Goal: Task Accomplishment & Management: Complete application form

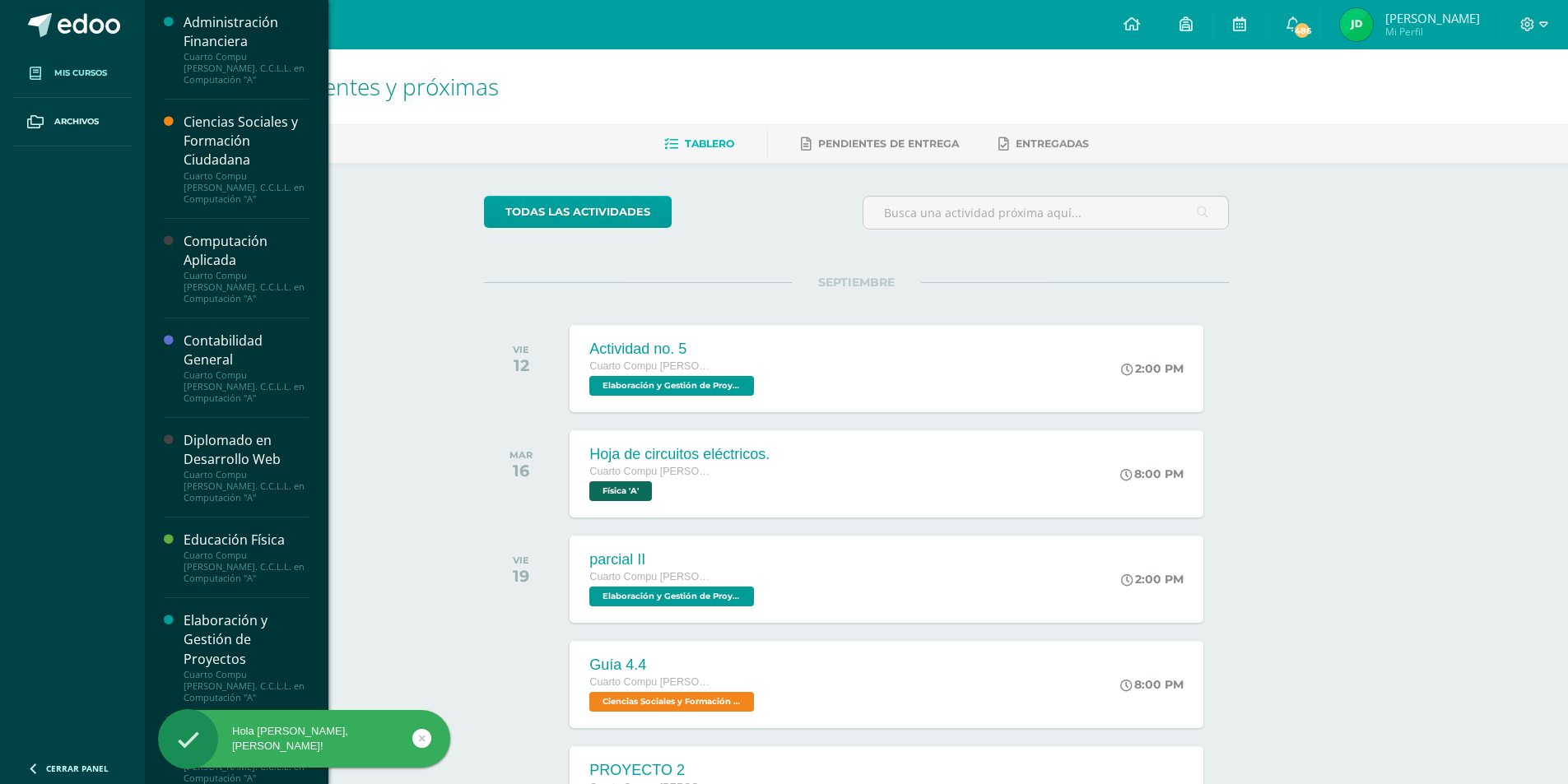
click at [107, 74] on span "Mis cursos" at bounding box center [81, 74] width 53 height 13
click at [307, 232] on div "Computación Aplicada" at bounding box center [246, 251] width 125 height 38
click at [309, 232] on div "Computación Aplicada" at bounding box center [246, 251] width 125 height 38
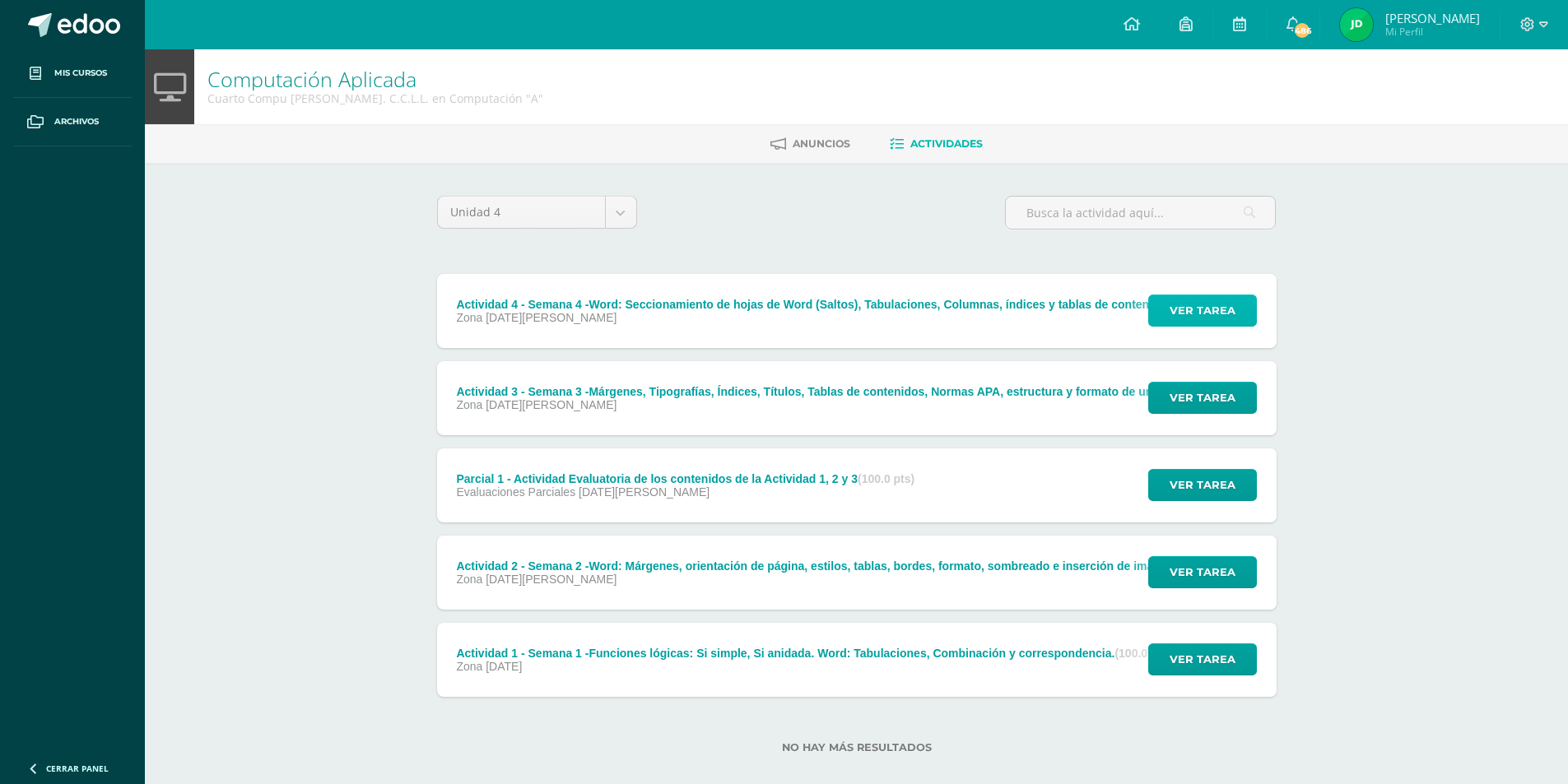
click at [1223, 325] on span "Ver tarea" at bounding box center [1203, 310] width 66 height 30
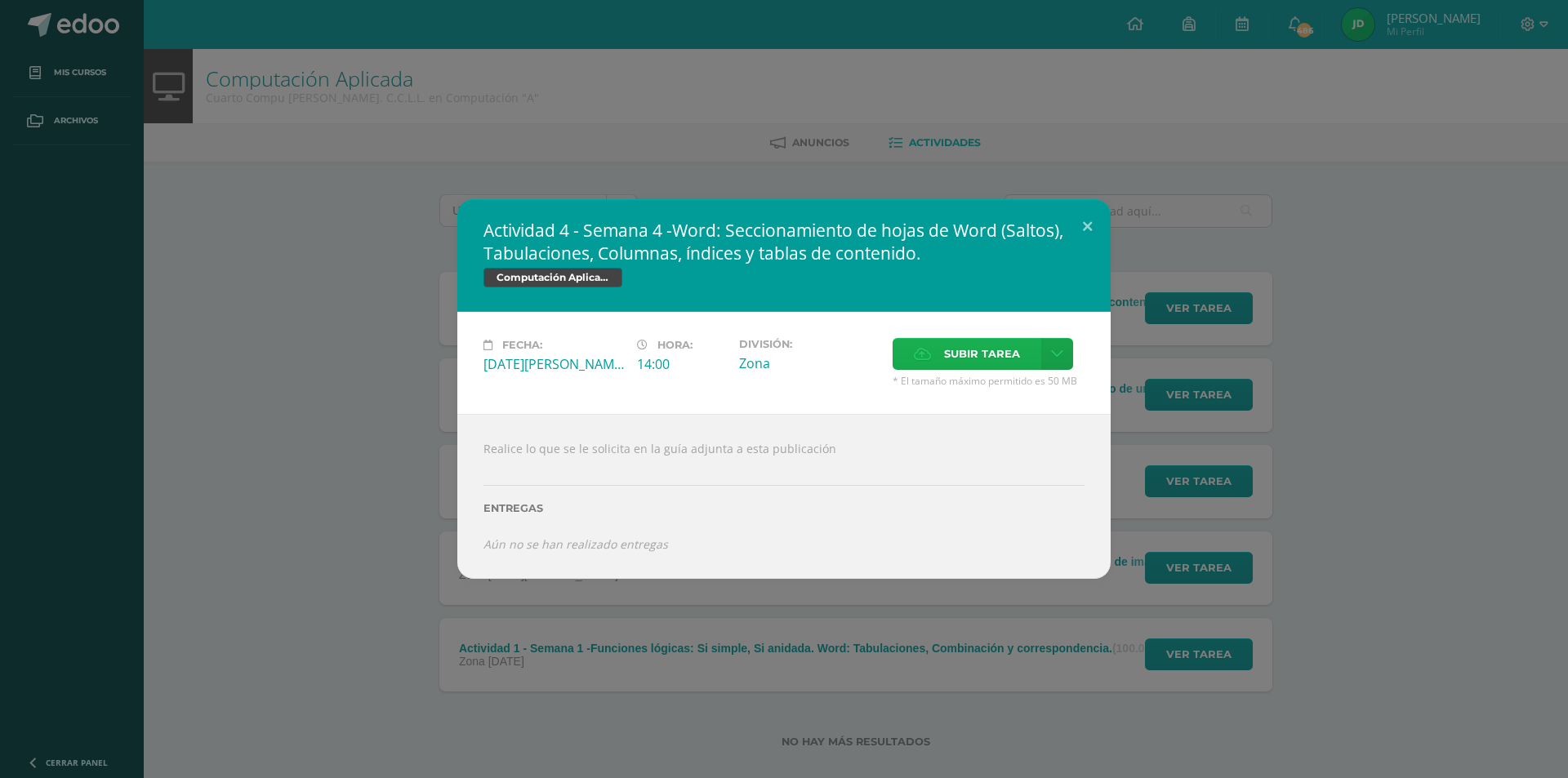
click at [974, 348] on span "Subir tarea" at bounding box center [982, 354] width 76 height 30
click at [0, 0] on input "Subir tarea" at bounding box center [0, 0] width 0 height 0
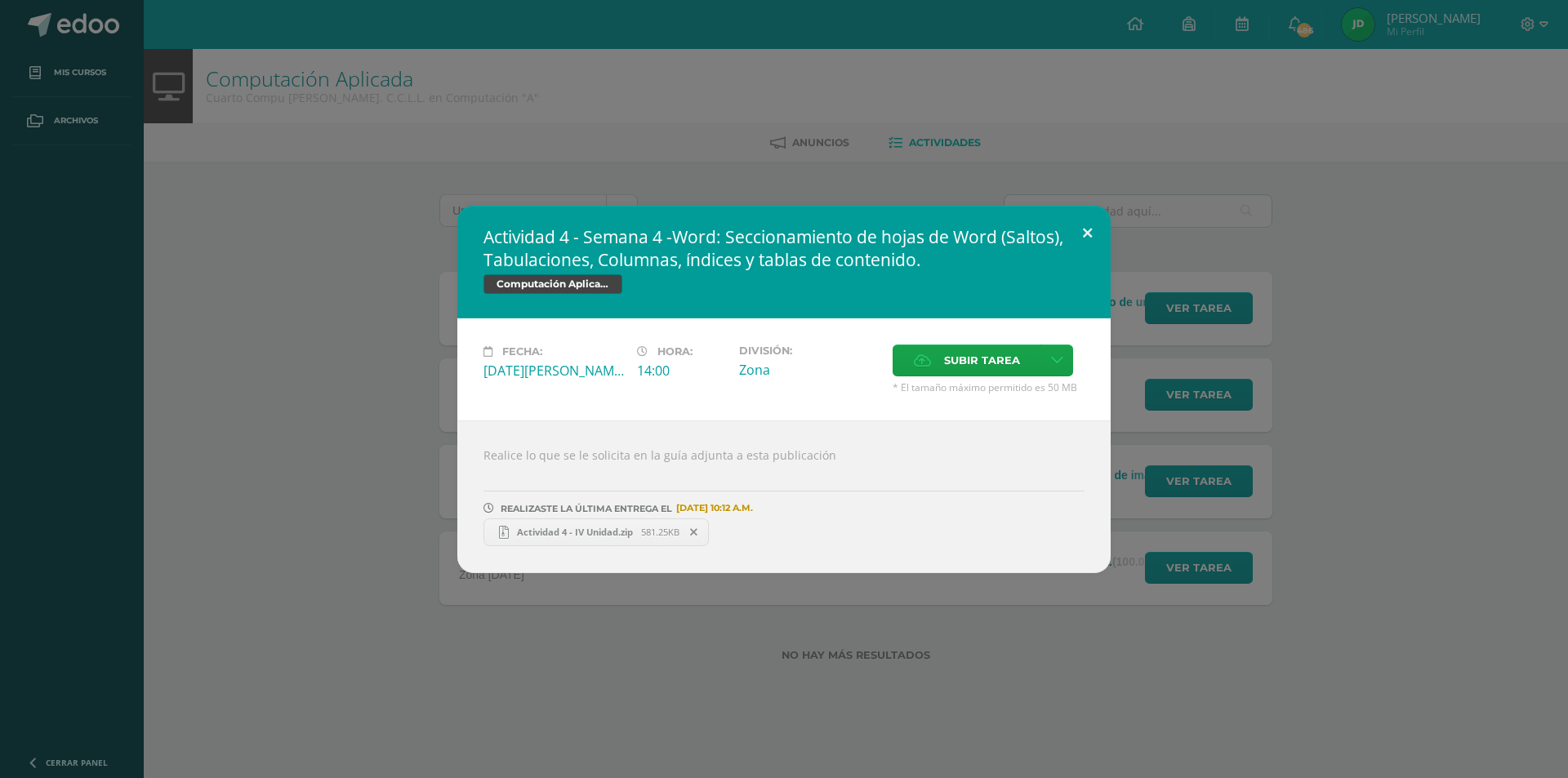
click at [1076, 206] on button at bounding box center [1088, 233] width 47 height 55
